Goal: Answer question/provide support: Share knowledge or assist other users

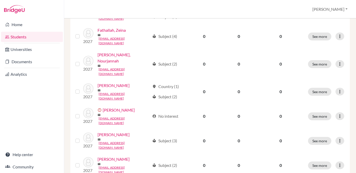
scroll to position [184, 0]
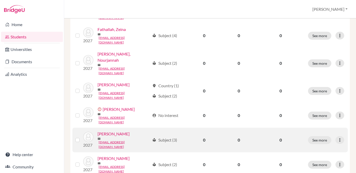
click at [113, 131] on link "[PERSON_NAME]" at bounding box center [114, 134] width 32 height 6
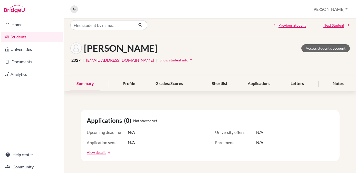
scroll to position [5, 0]
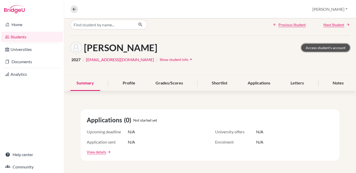
click at [313, 48] on link "Access student's account" at bounding box center [325, 48] width 49 height 8
